Goal: Information Seeking & Learning: Learn about a topic

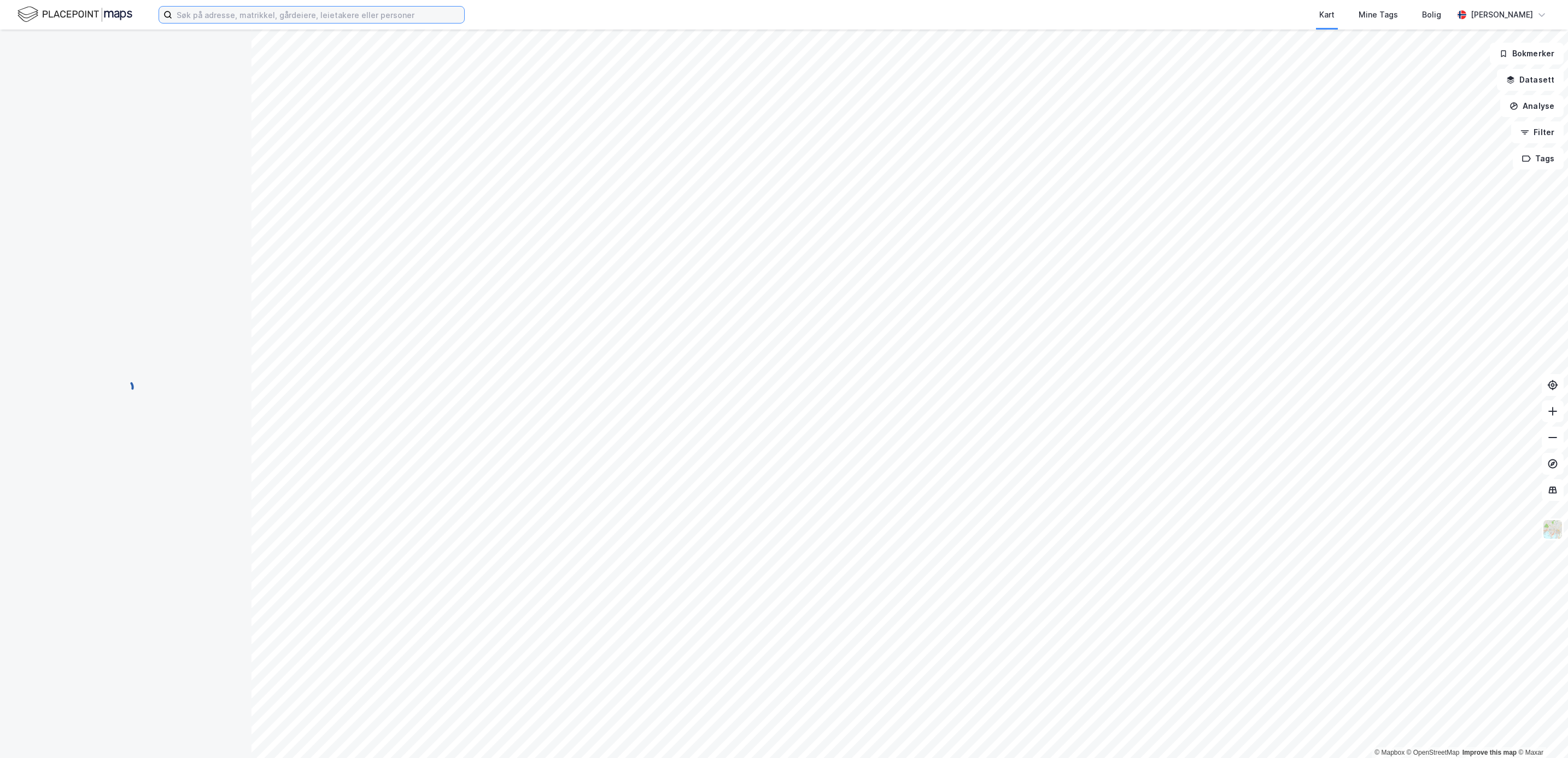
click at [281, 18] on input at bounding box center [318, 15] width 292 height 16
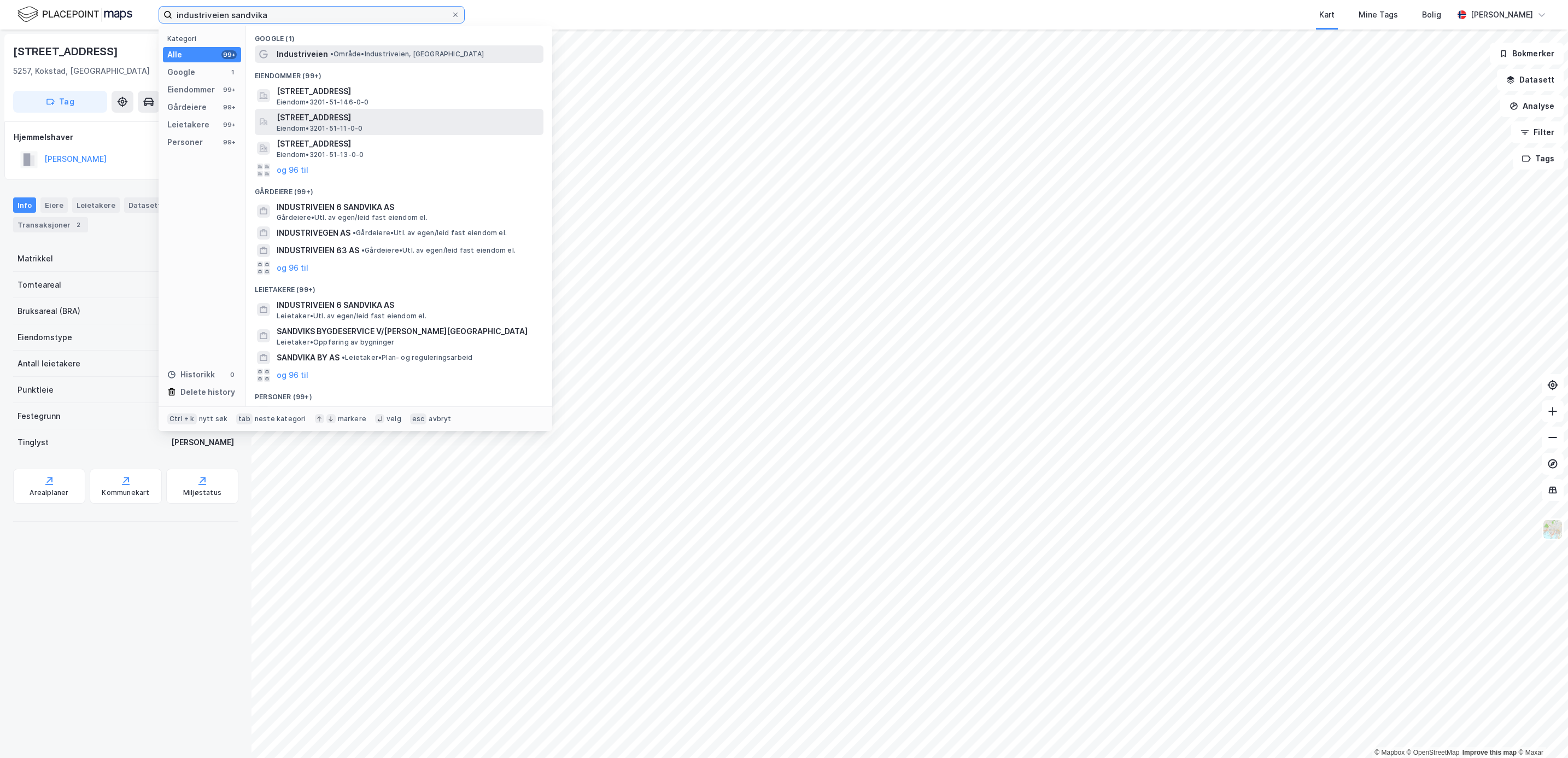
type input "industriveien sandvika"
click at [314, 53] on span "Industriveien" at bounding box center [302, 54] width 51 height 13
